Goal: Book appointment/travel/reservation

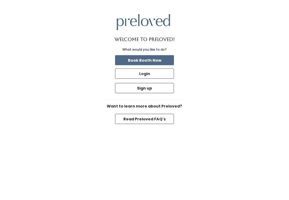
scroll to position [5, 0]
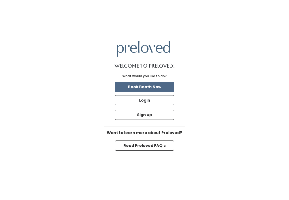
click at [158, 101] on button "Login" at bounding box center [144, 100] width 59 height 10
click at [159, 105] on button "Login" at bounding box center [144, 100] width 59 height 10
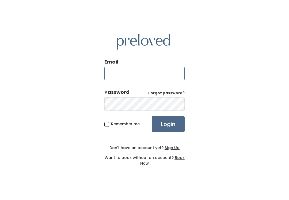
type input "[EMAIL_ADDRESS][DOMAIN_NAME]"
click at [168, 130] on input "Login" at bounding box center [168, 124] width 33 height 16
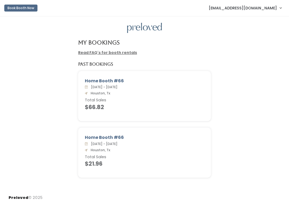
click at [25, 9] on button "Book Booth Now" at bounding box center [20, 8] width 33 height 7
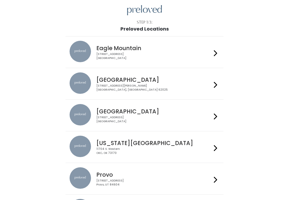
scroll to position [21, 0]
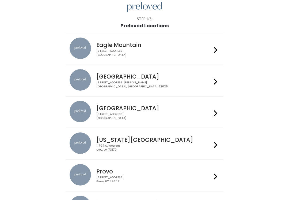
click at [219, 113] on div at bounding box center [216, 112] width 8 height 23
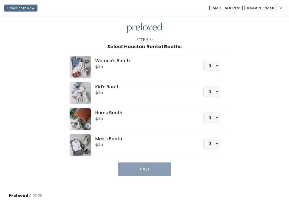
click at [202, 114] on div "0 1 2 3 4" at bounding box center [205, 115] width 29 height 14
click at [218, 66] on select "0 1 2 3 4" at bounding box center [212, 66] width 16 height 10
select select "1"
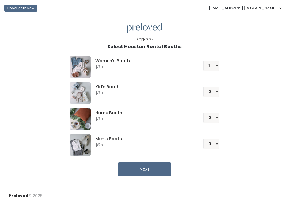
click at [158, 173] on button "Next" at bounding box center [145, 168] width 54 height 13
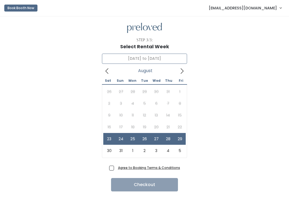
type input "[DATE] to [DATE]"
click at [43, 14] on nav "Book Booth Now turnermn47@outlook.com My bookings Account settings Logout" at bounding box center [144, 8] width 289 height 16
click at [30, 7] on button "Book Booth Now" at bounding box center [20, 8] width 33 height 7
